Goal: Find specific page/section: Find specific page/section

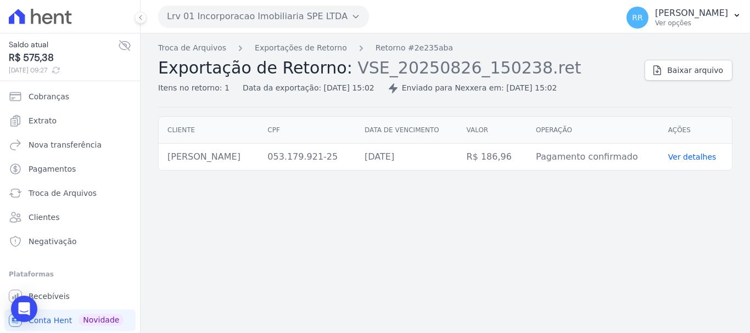
drag, startPoint x: 416, startPoint y: 327, endPoint x: 298, endPoint y: 239, distance: 146.8
click at [416, 326] on div "Troca de Arquivos Exportações de Retorno Retorno #2e235aba Exportação de Retorn…" at bounding box center [445, 183] width 609 height 300
click at [281, 332] on div "Troca de Arquivos Exportações de Retorno Retorno #2e235aba Exportação de Retorn…" at bounding box center [445, 183] width 609 height 300
